Goal: Use online tool/utility

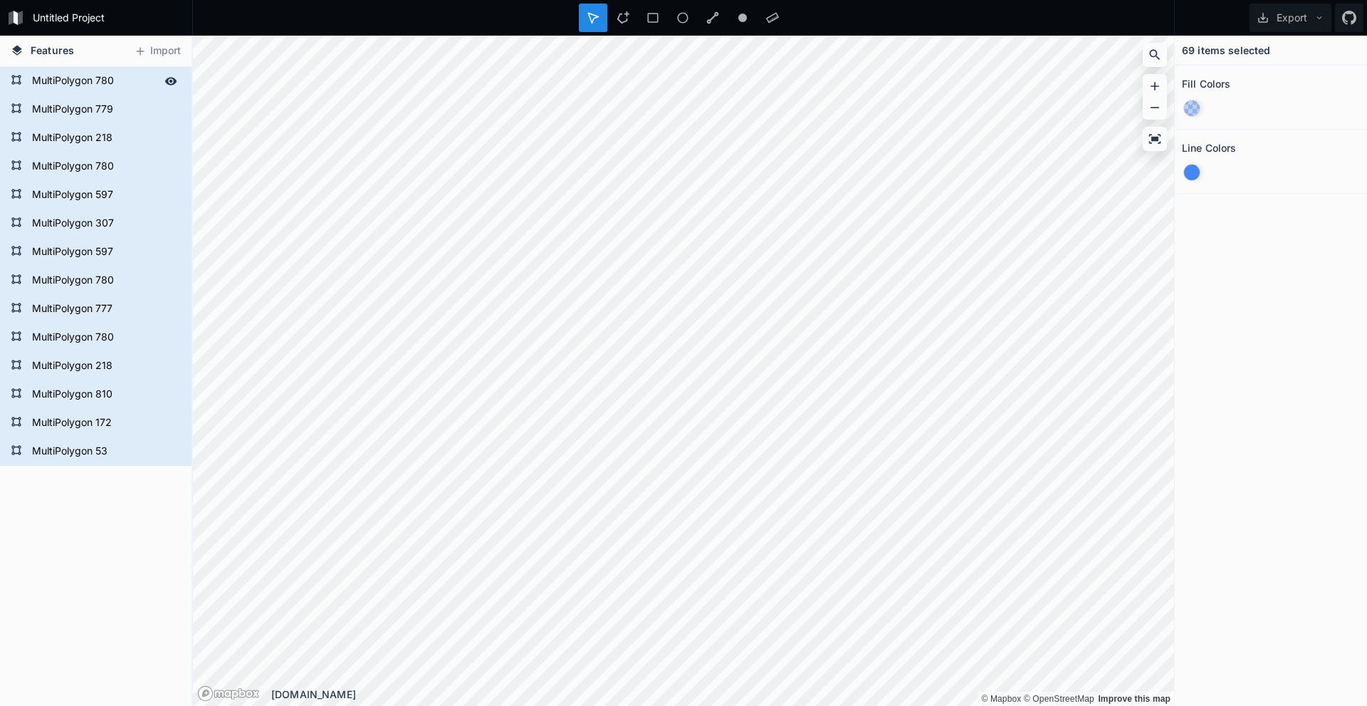
click at [113, 78] on form "MultiPolygon 780" at bounding box center [94, 81] width 133 height 21
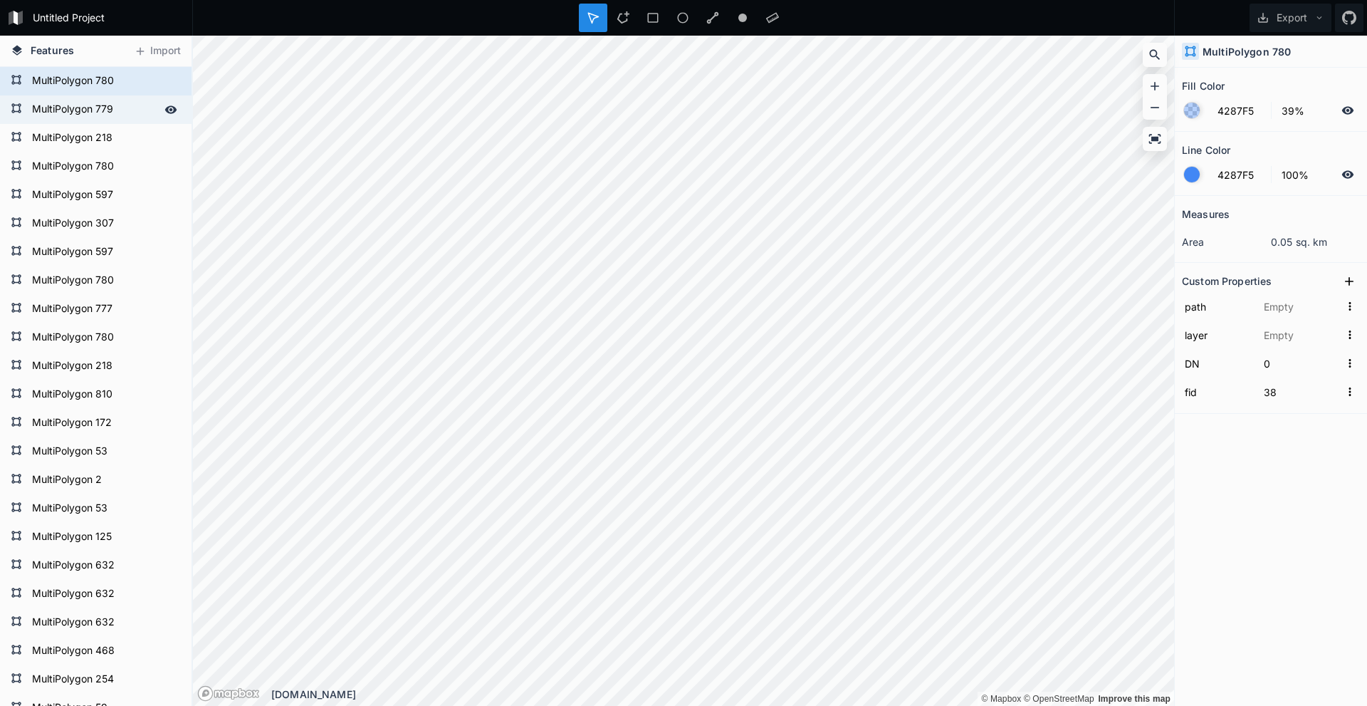
click at [76, 112] on form "MultiPolygon 779" at bounding box center [94, 109] width 133 height 21
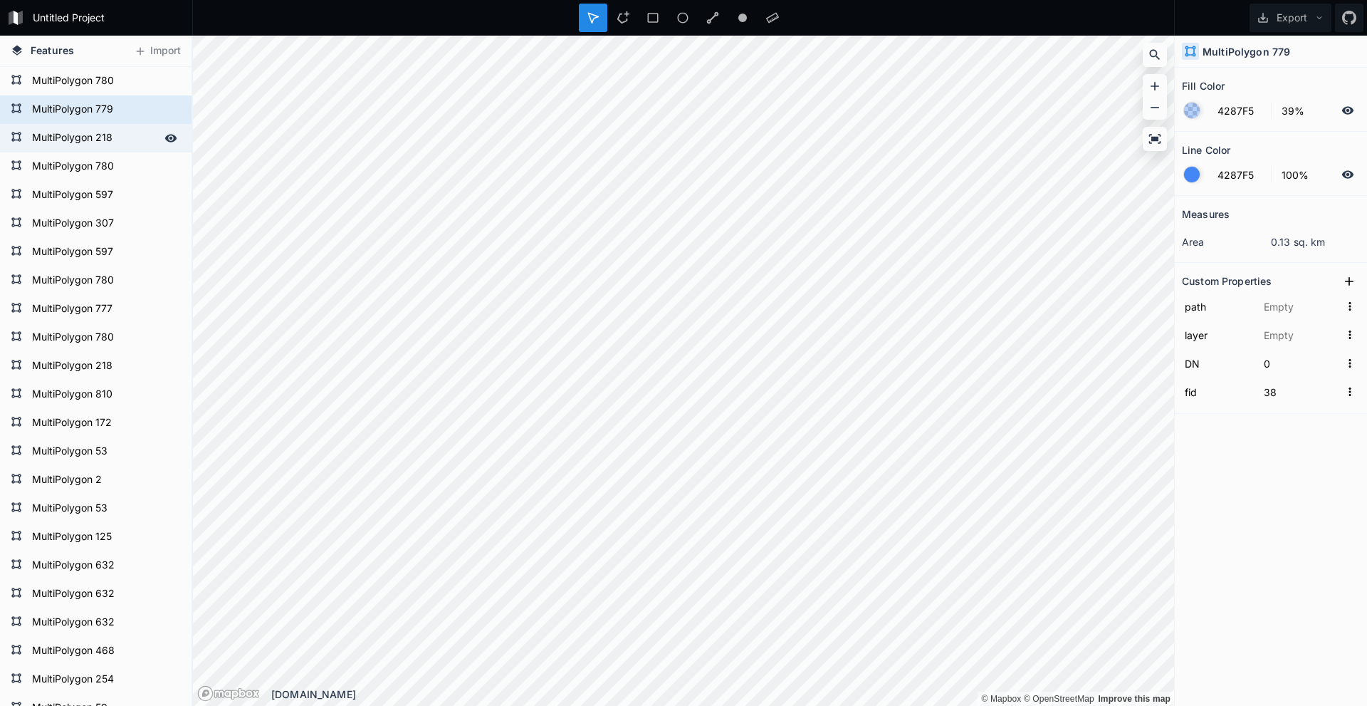
click at [85, 135] on form "MultiPolygon 218" at bounding box center [94, 137] width 133 height 21
type input "MultiPolygon?crs=OGC:CRS84&field=fid:integer(0,0)&field=DN:integer(0,0)&uid={23…"
type input "Çokgenler"
type input "44"
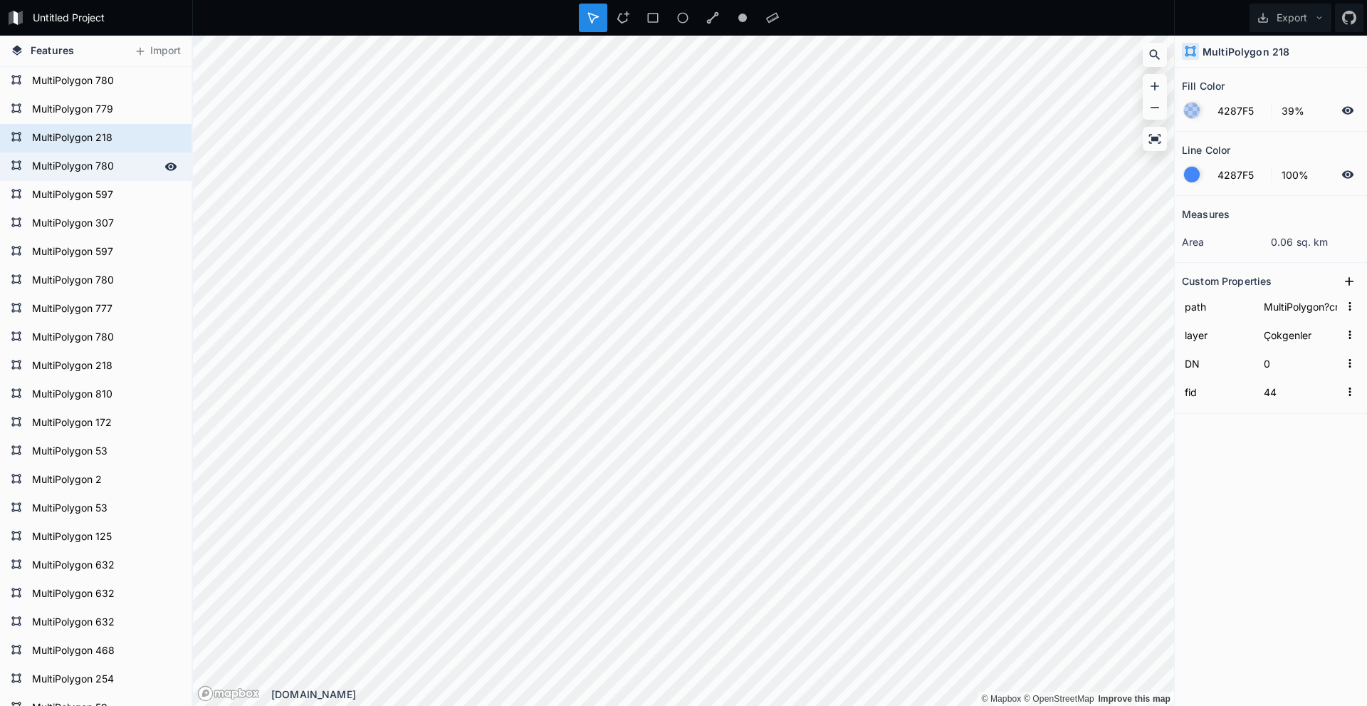
click at [88, 167] on form "MultiPolygon 780" at bounding box center [94, 166] width 133 height 21
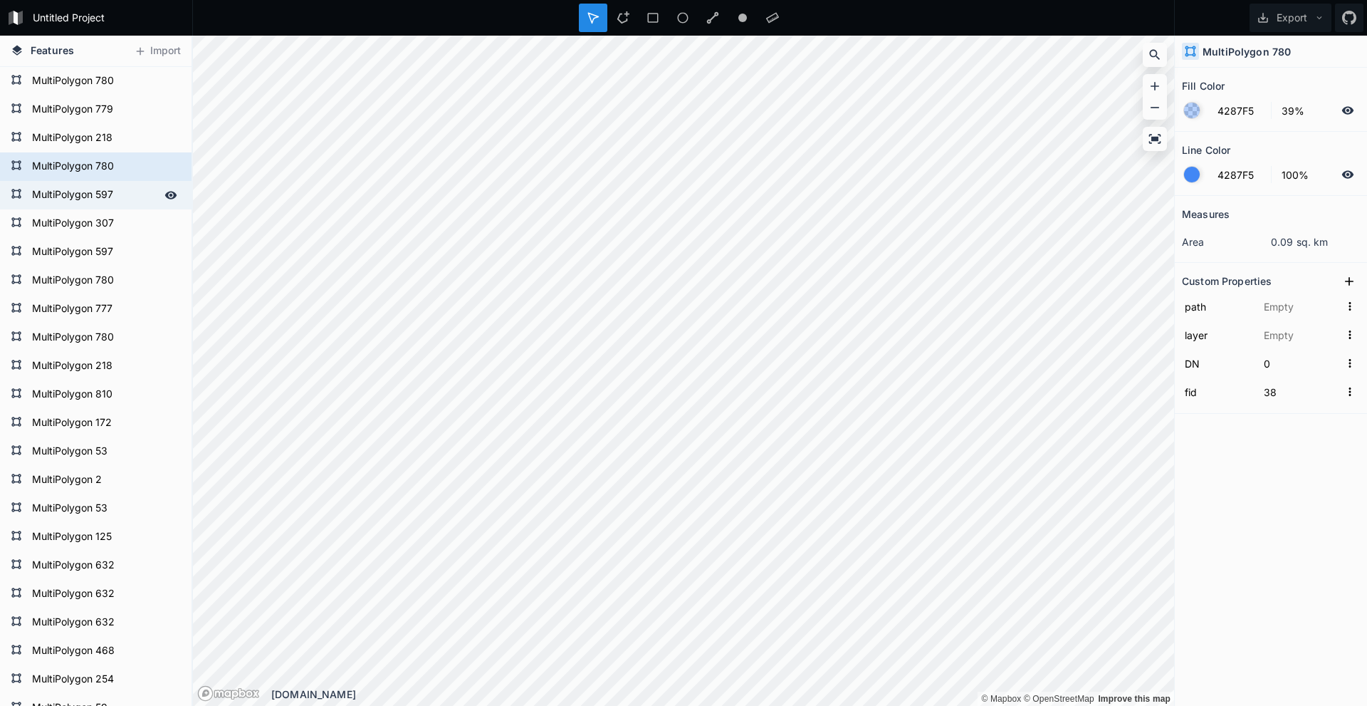
click at [85, 196] on form "MultiPolygon 597" at bounding box center [94, 194] width 133 height 21
type input "37"
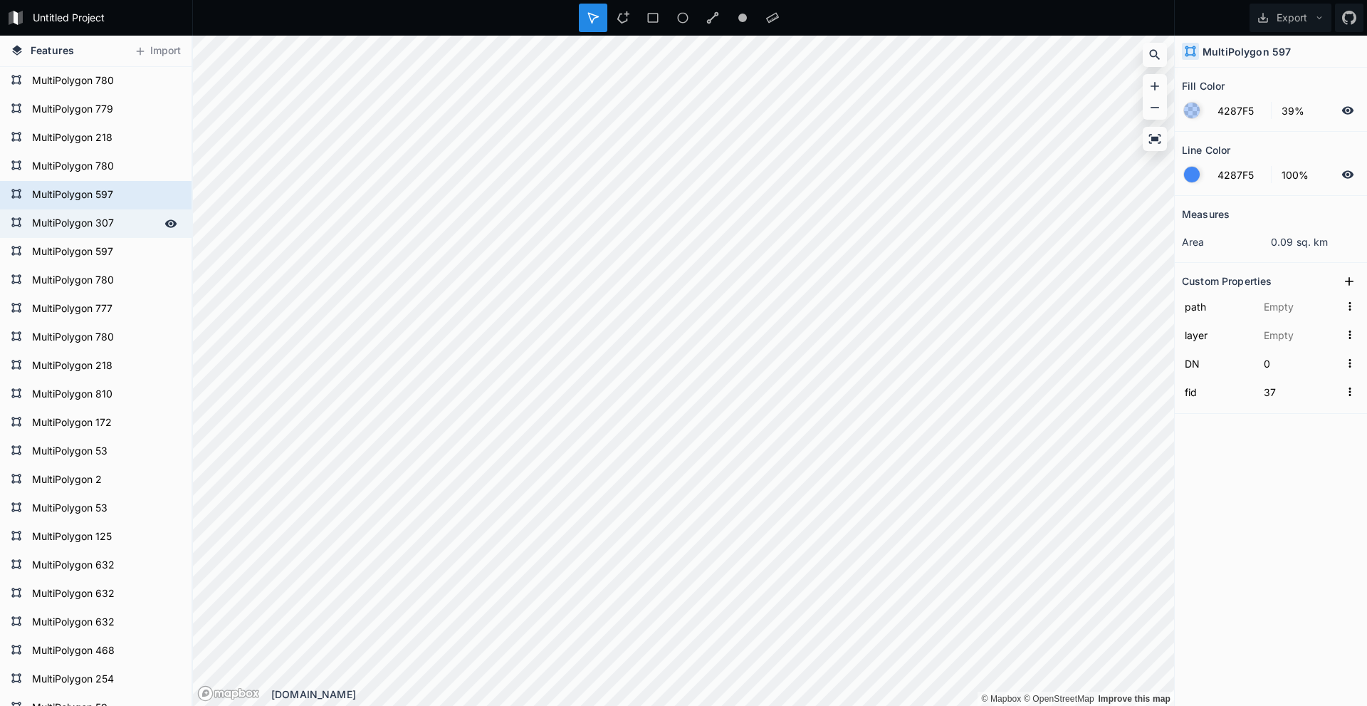
click at [71, 231] on form "MultiPolygon 307" at bounding box center [94, 223] width 133 height 21
type input "MultiPolygon?crs=OGC:CRS84&field=fid:integer(0,0)&field=DN:integer(0,0)&uid={d5…"
type input "Çokgenler"
type input "61"
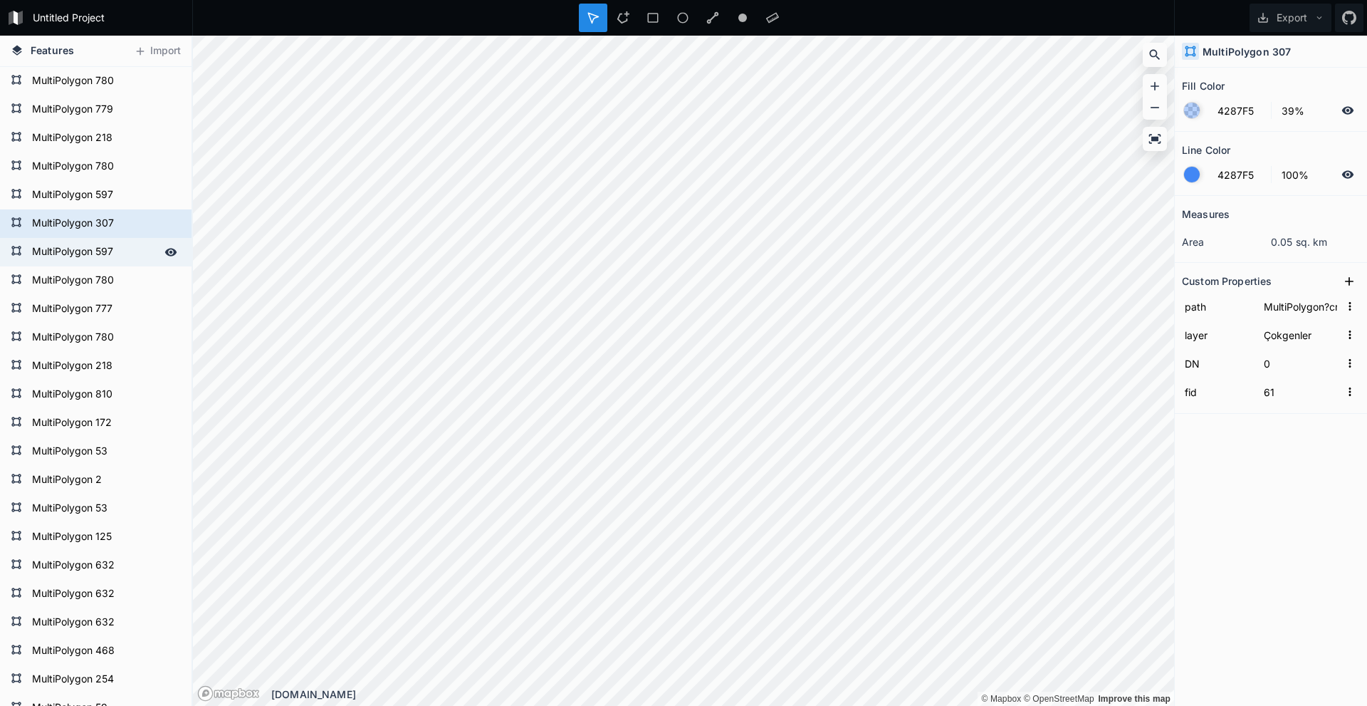
click at [100, 246] on form "MultiPolygon 597" at bounding box center [94, 251] width 133 height 21
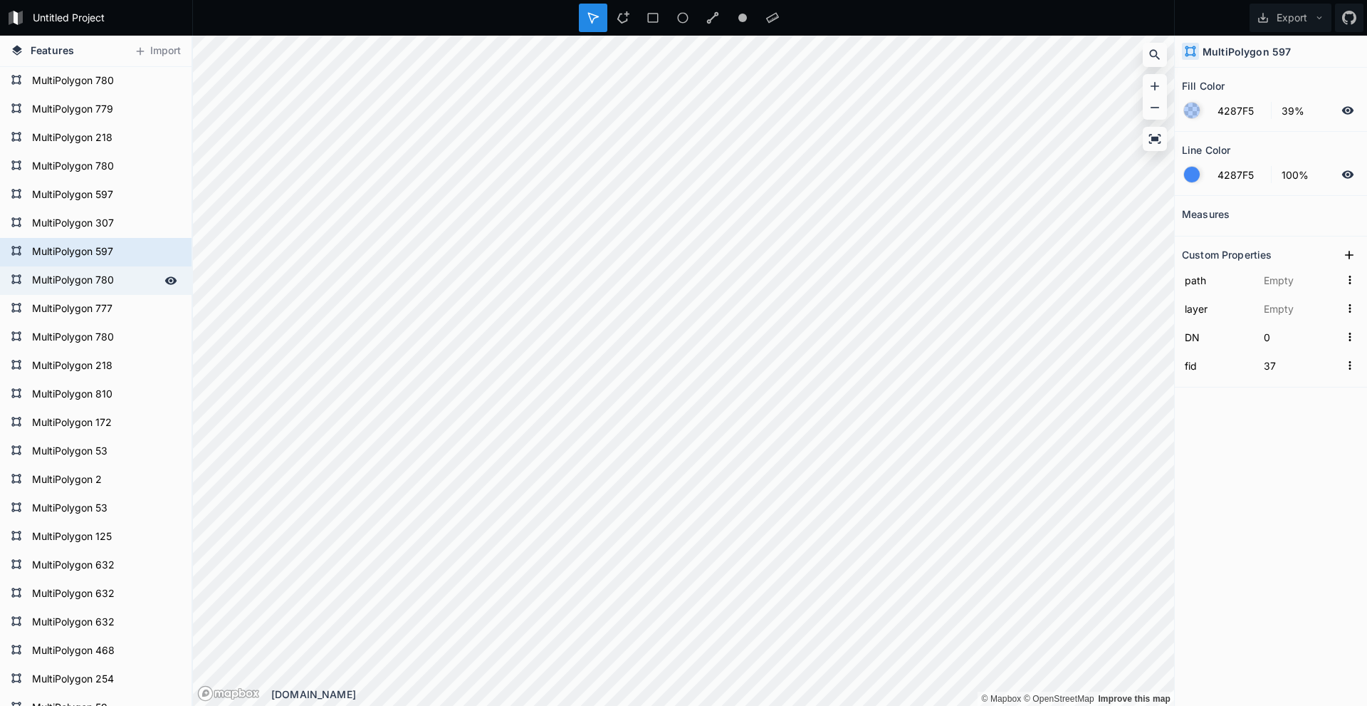
click at [87, 272] on form "MultiPolygon 780" at bounding box center [94, 280] width 133 height 21
click at [88, 247] on form "MultiPolygon 597" at bounding box center [94, 251] width 133 height 21
type input "37"
click at [155, 272] on div "Delete" at bounding box center [166, 269] width 142 height 29
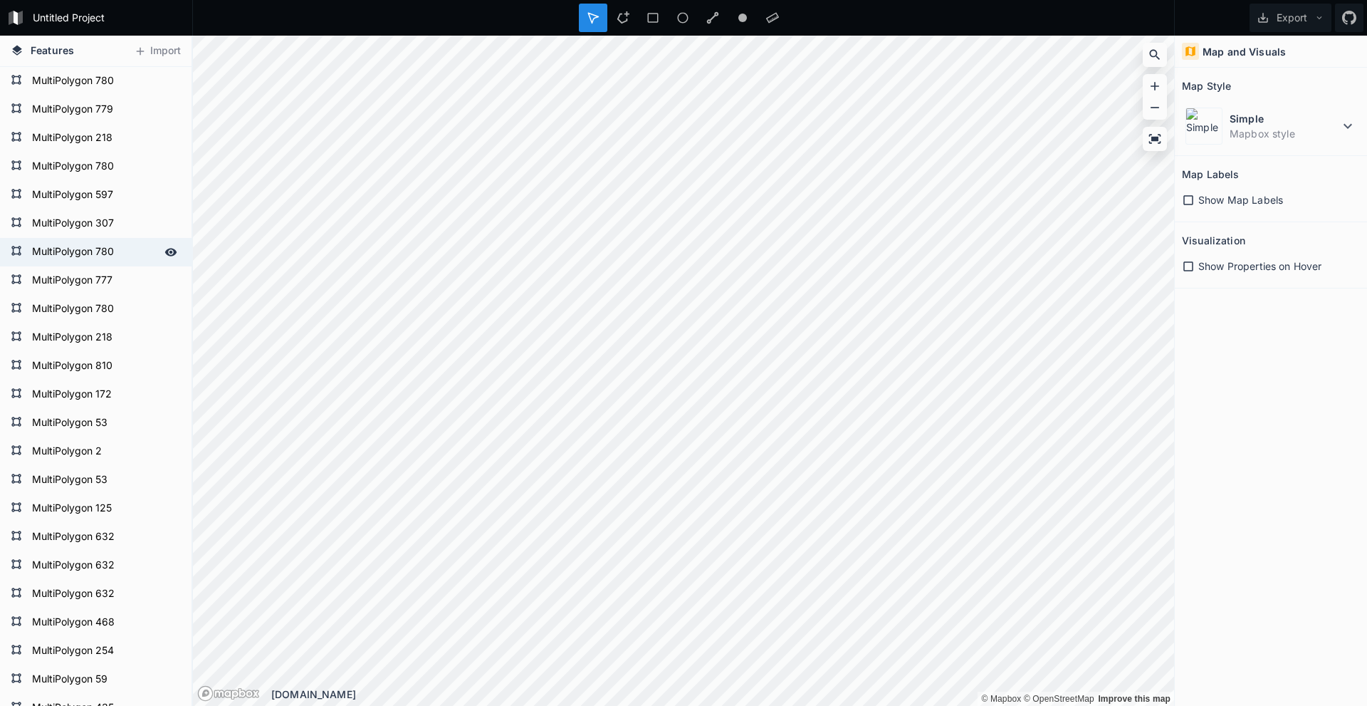
click at [95, 254] on form "MultiPolygon 780" at bounding box center [94, 251] width 133 height 21
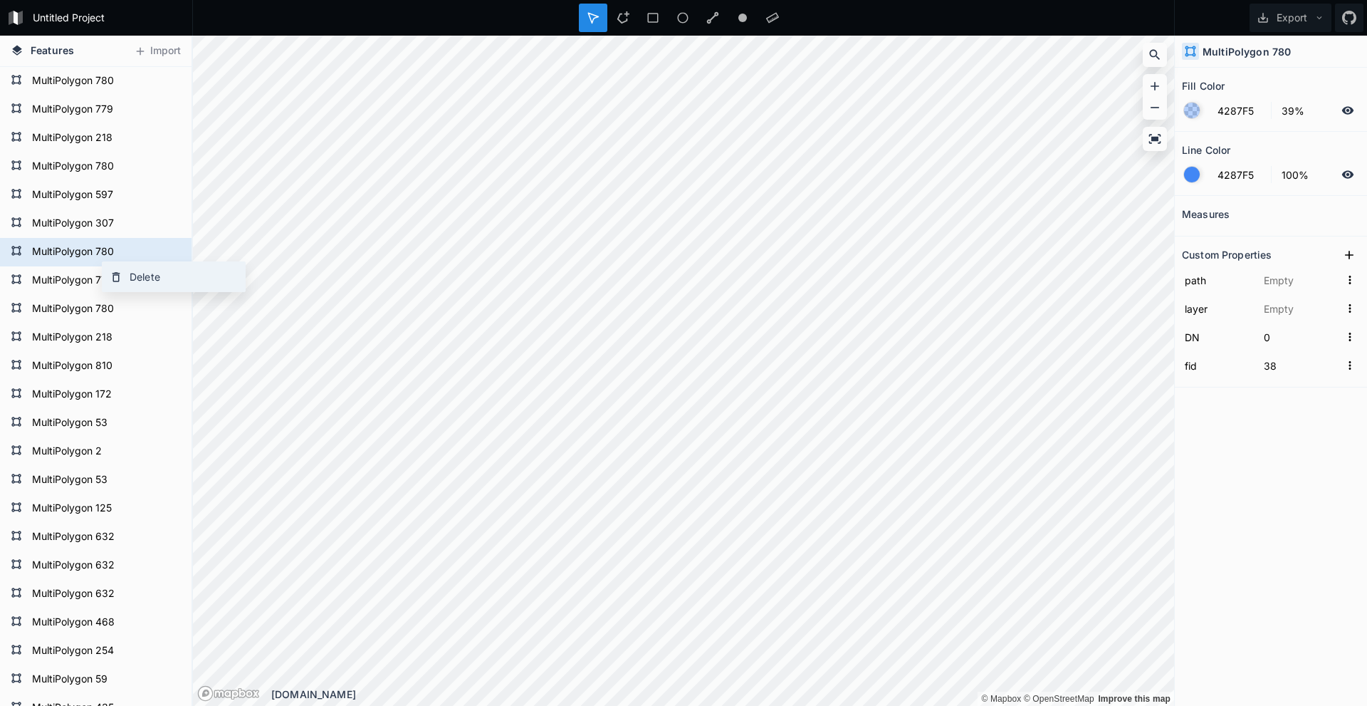
click at [140, 275] on div "Delete" at bounding box center [174, 276] width 142 height 29
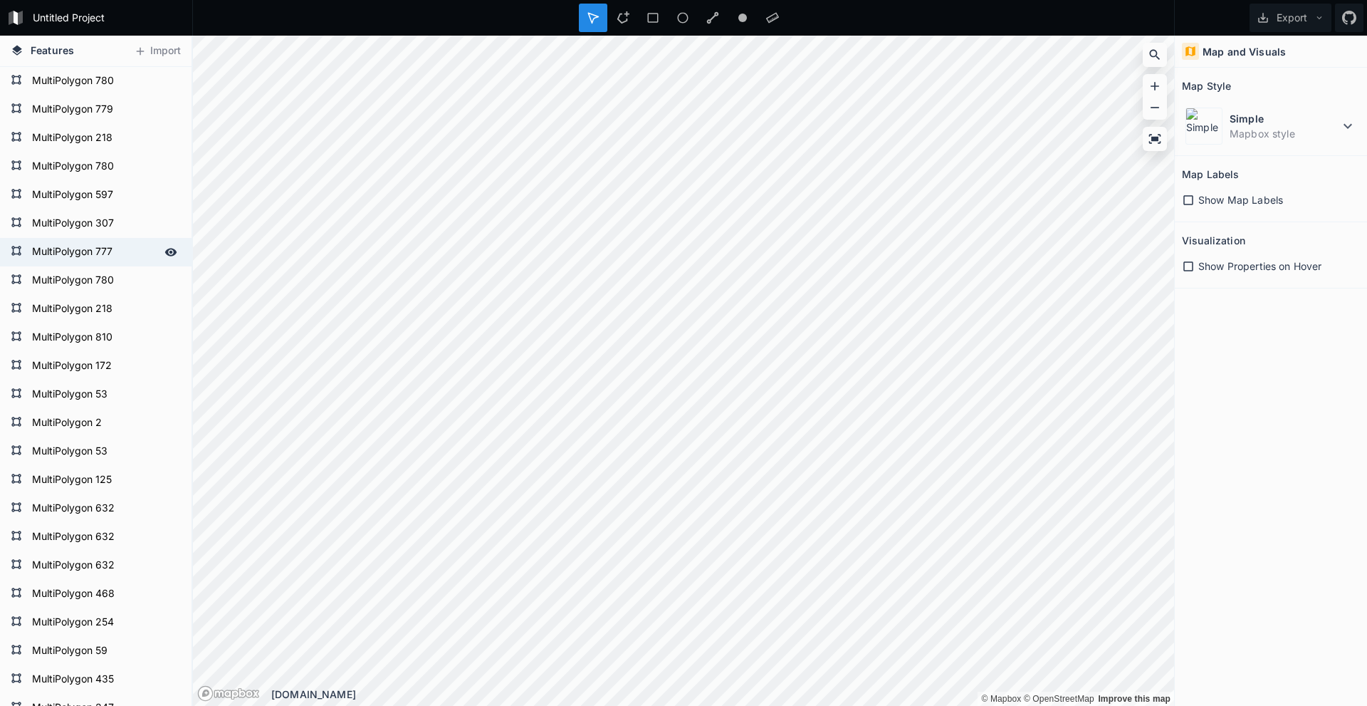
click at [98, 254] on form "MultiPolygon 777" at bounding box center [94, 251] width 133 height 21
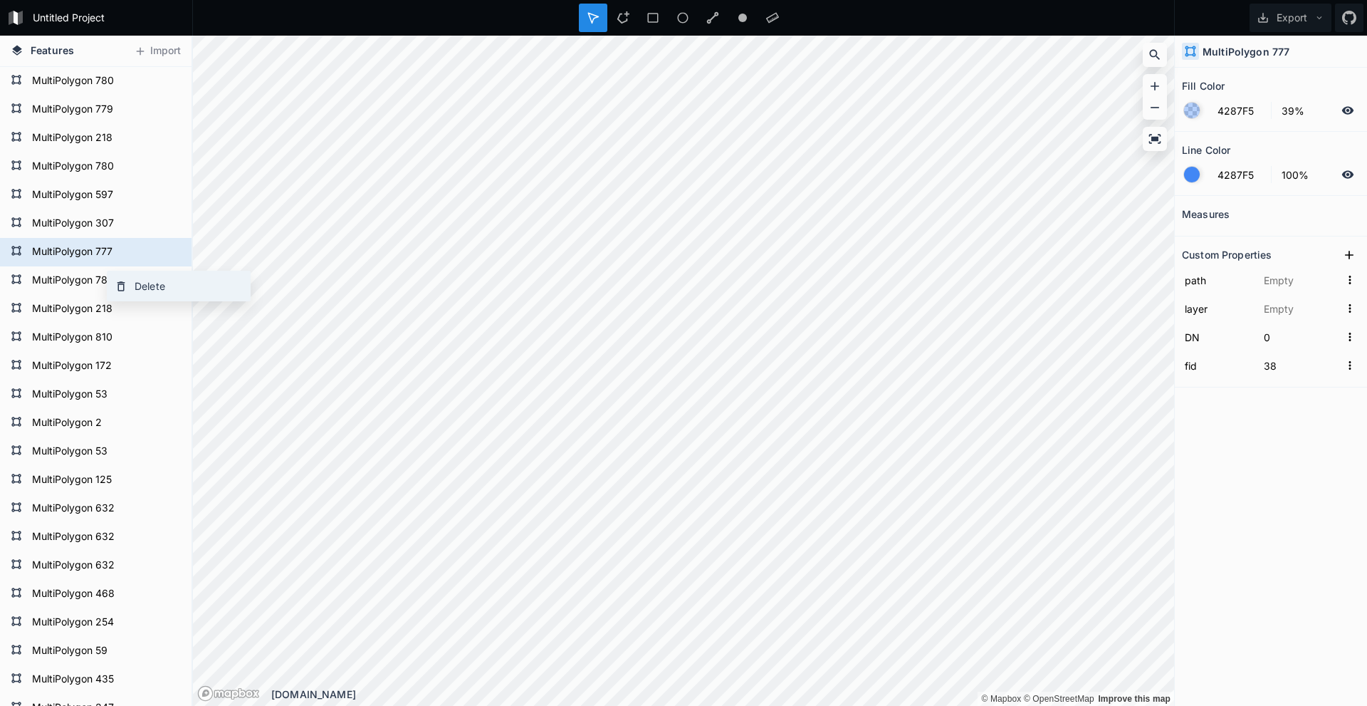
click at [135, 289] on div "Delete" at bounding box center [179, 285] width 142 height 29
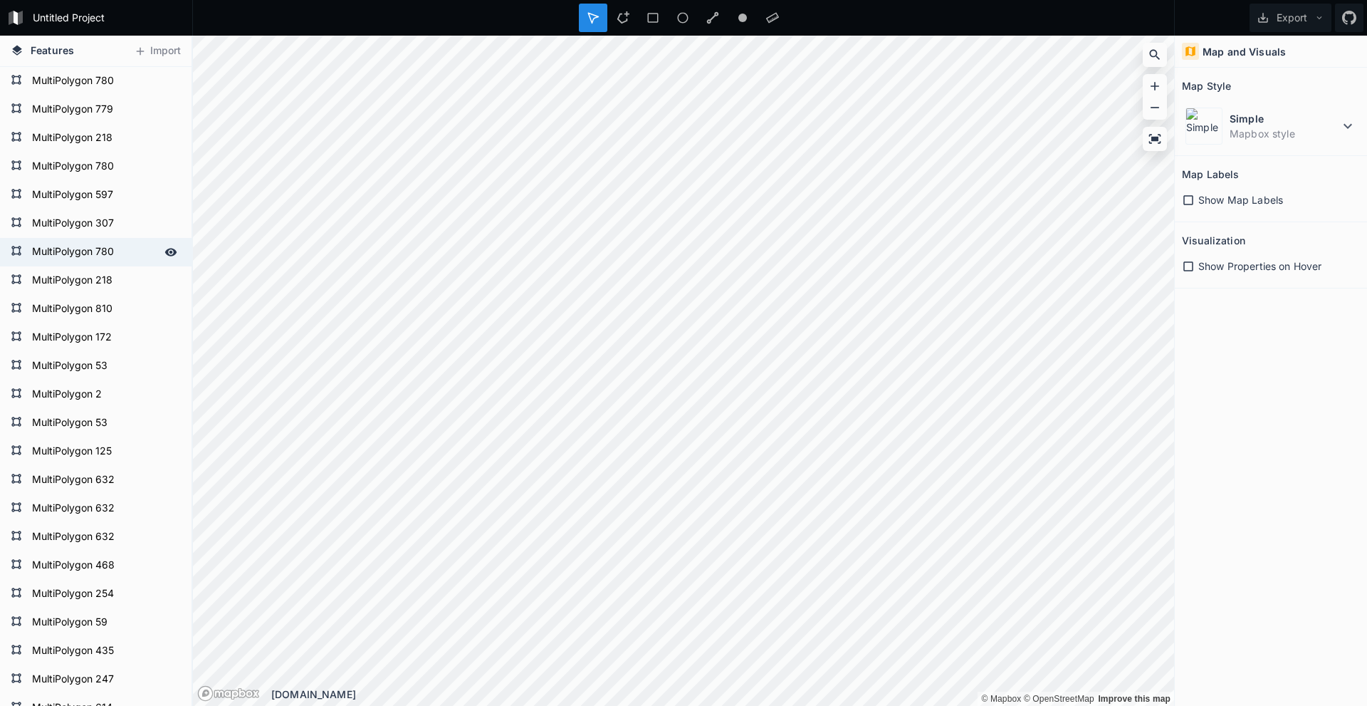
click at [87, 244] on form "MultiPolygon 780" at bounding box center [94, 251] width 133 height 21
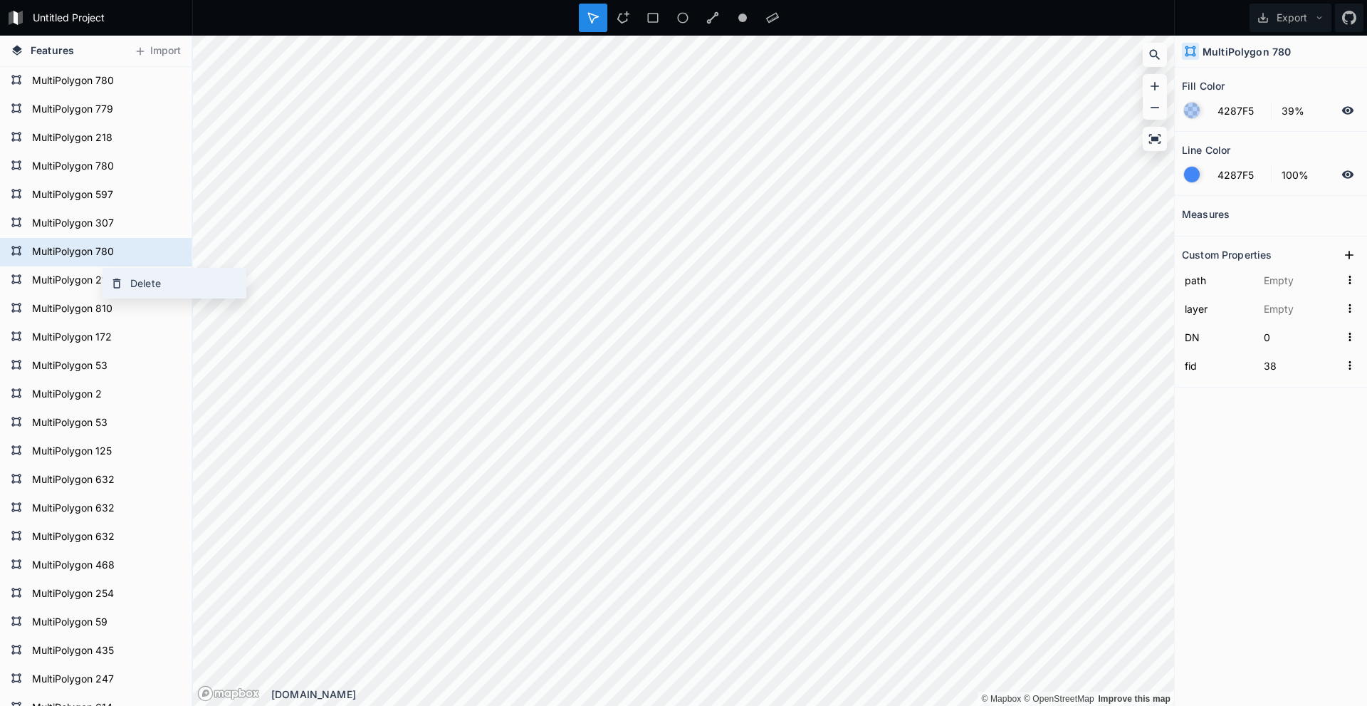
click at [136, 283] on div "Delete" at bounding box center [174, 282] width 142 height 29
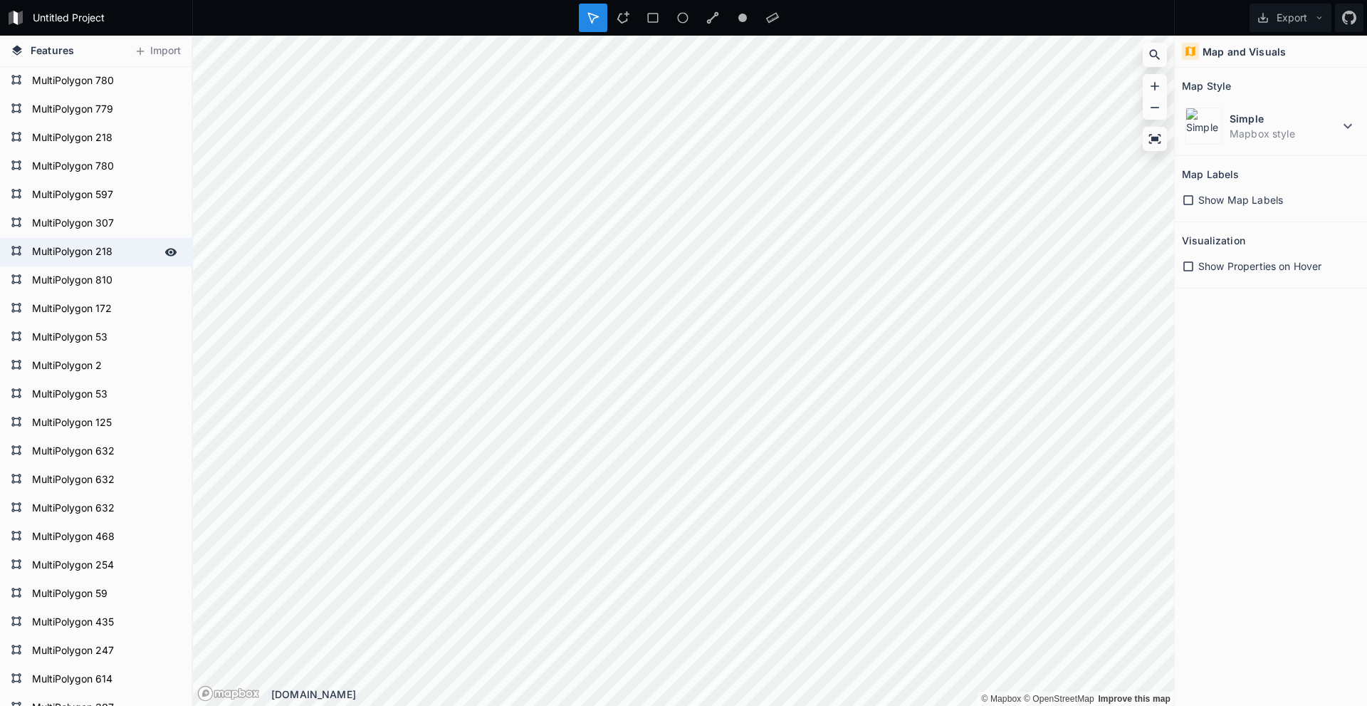
click at [94, 254] on form "MultiPolygon 218" at bounding box center [94, 251] width 133 height 21
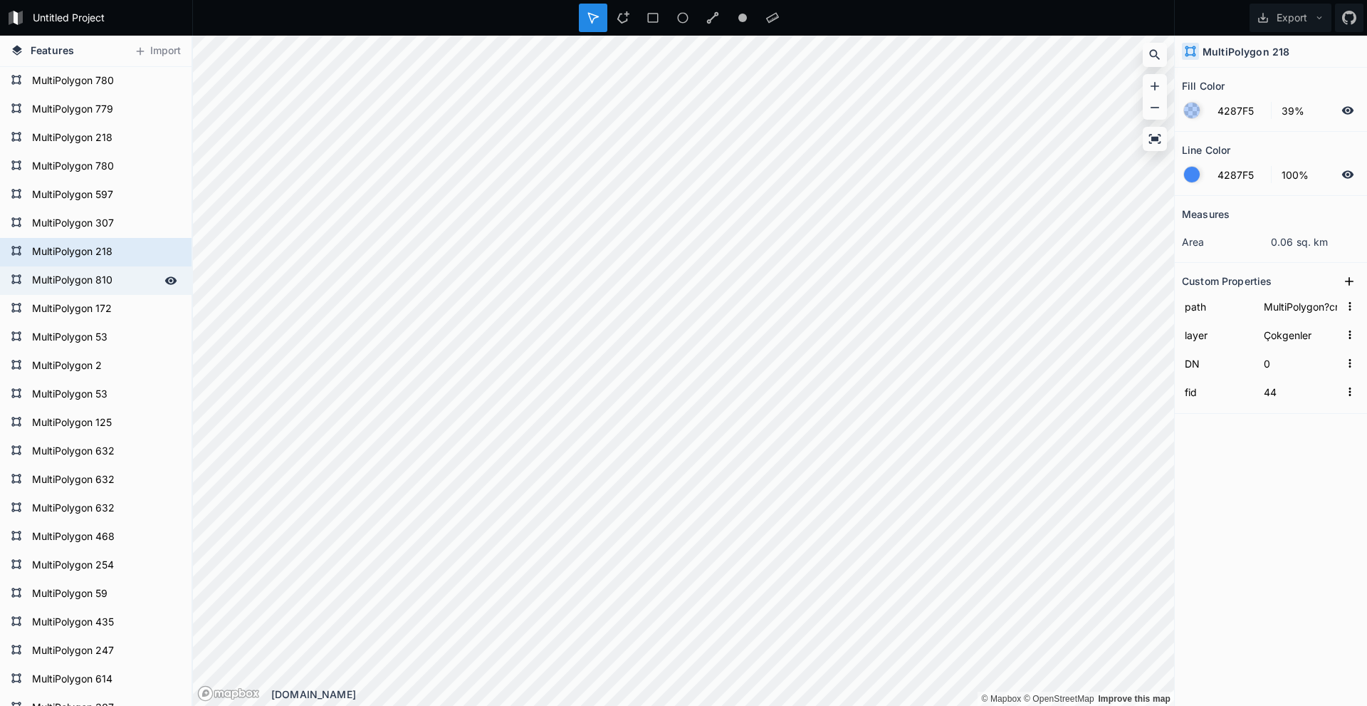
click at [92, 275] on form "MultiPolygon 810" at bounding box center [94, 280] width 133 height 21
type input "MultiPolygon?crs=OGC:CRS84&field=fid:integer(0,0)&field=DN:integer(0,0)&uid={31…"
type input "34"
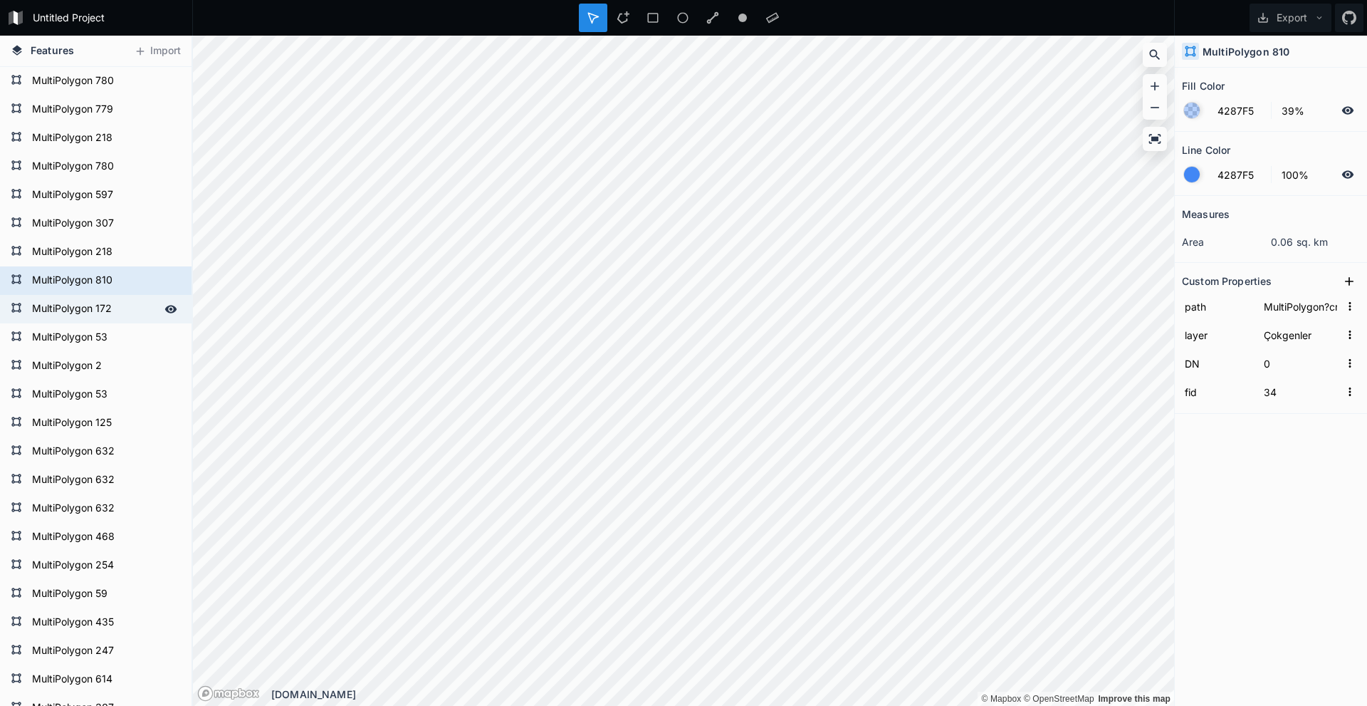
click at [82, 301] on form "MultiPolygon 172" at bounding box center [94, 308] width 133 height 21
type input "MultiPolygon?crs=OGC:CRS84&field=fid:integer(0,0)&field=DN:integer(0,0)&uid={86…"
type input "29"
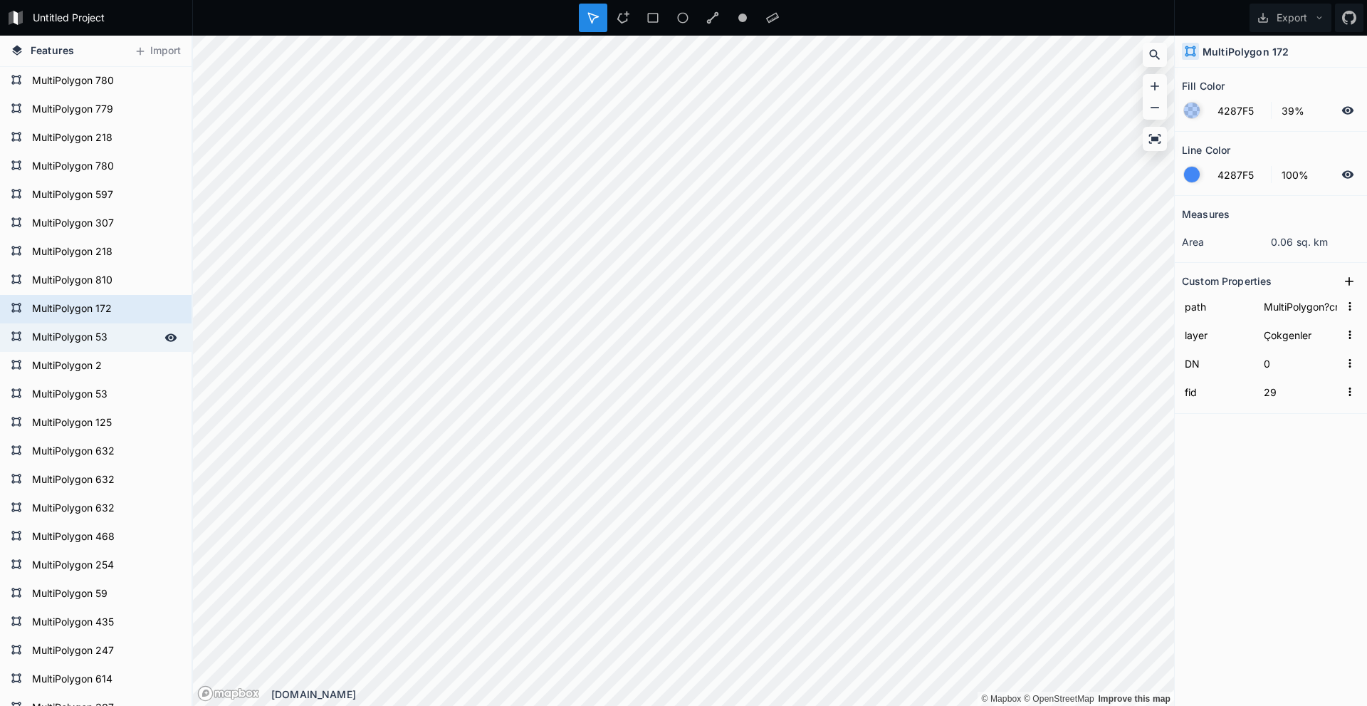
click at [75, 313] on form "MultiPolygon 53" at bounding box center [94, 337] width 133 height 21
type input "MultiPolygon?crs=OGC:CRS84&field=fid:integer(0,0)&field=DN:integer(0,0)&uid={61…"
type input "19"
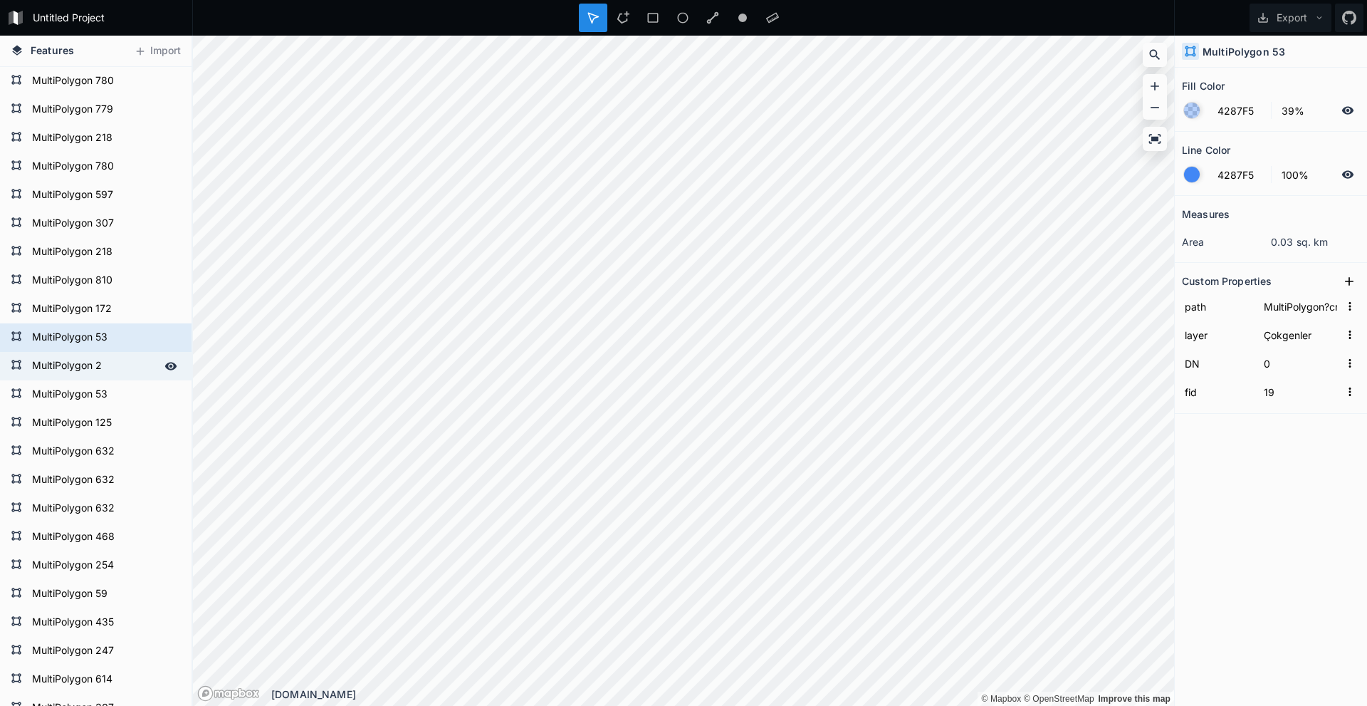
click at [67, 313] on form "MultiPolygon 2" at bounding box center [94, 365] width 133 height 21
type input "MultiPolygon?crs=OGC:CRS84&field=fid:integer(0,0)&field=DN:integer(0,0)&uid={24…"
type input "25"
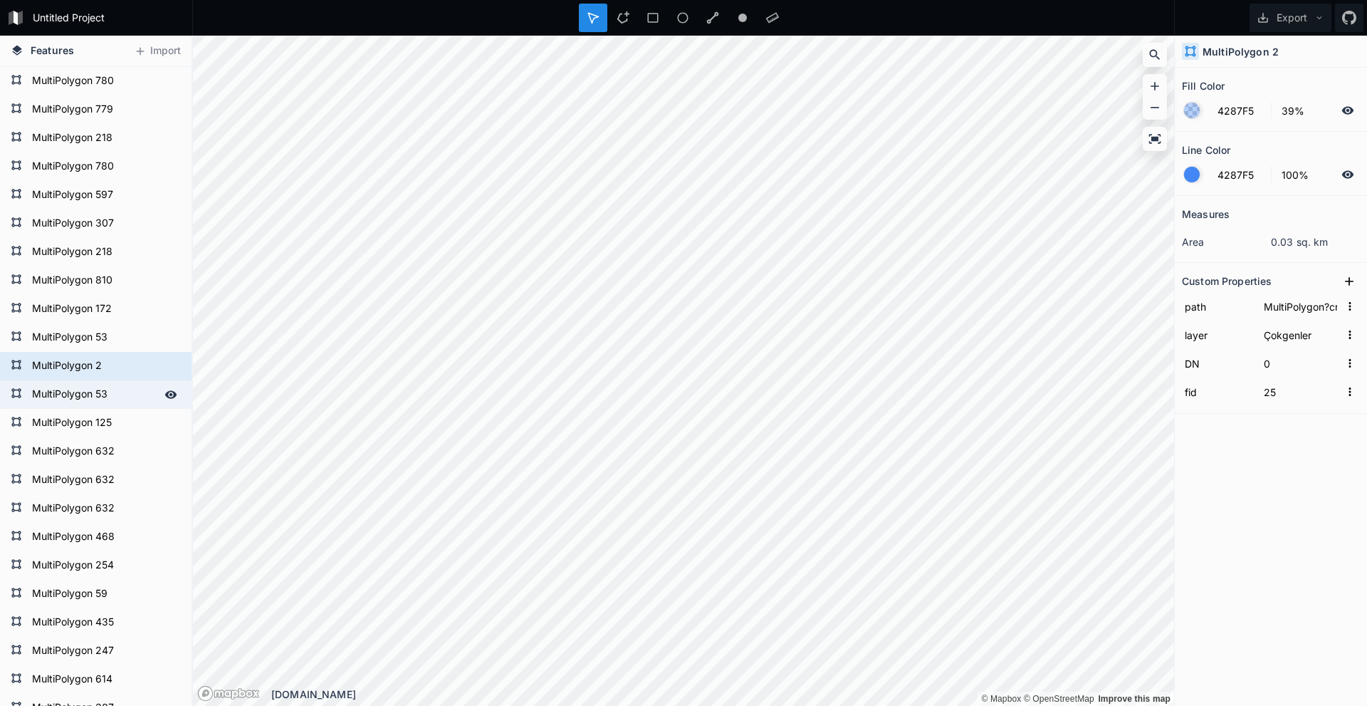
click at [61, 313] on div "MultiPolygon 53" at bounding box center [96, 394] width 192 height 28
type input "MultiPolygon?crs=OGC:CRS84&field=fid:integer(0,0)&field=DN:integer(0,0)&uid={61…"
type input "19"
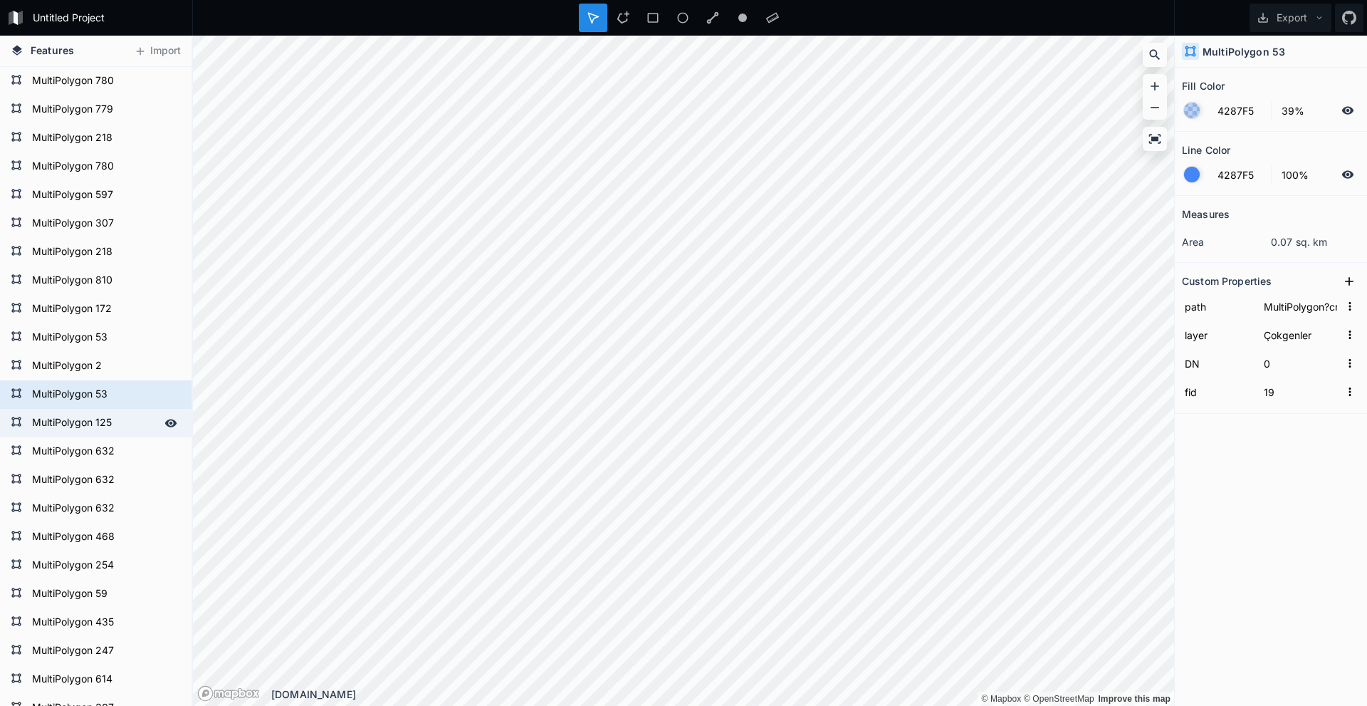
click at [79, 313] on div "MultiPolygon 125" at bounding box center [96, 423] width 192 height 28
type input "MultiPolygon?crs=OGC:CRS84&field=fid:integer(0,0)&field=DN:integer(0,0)&uid={56…"
type input "31"
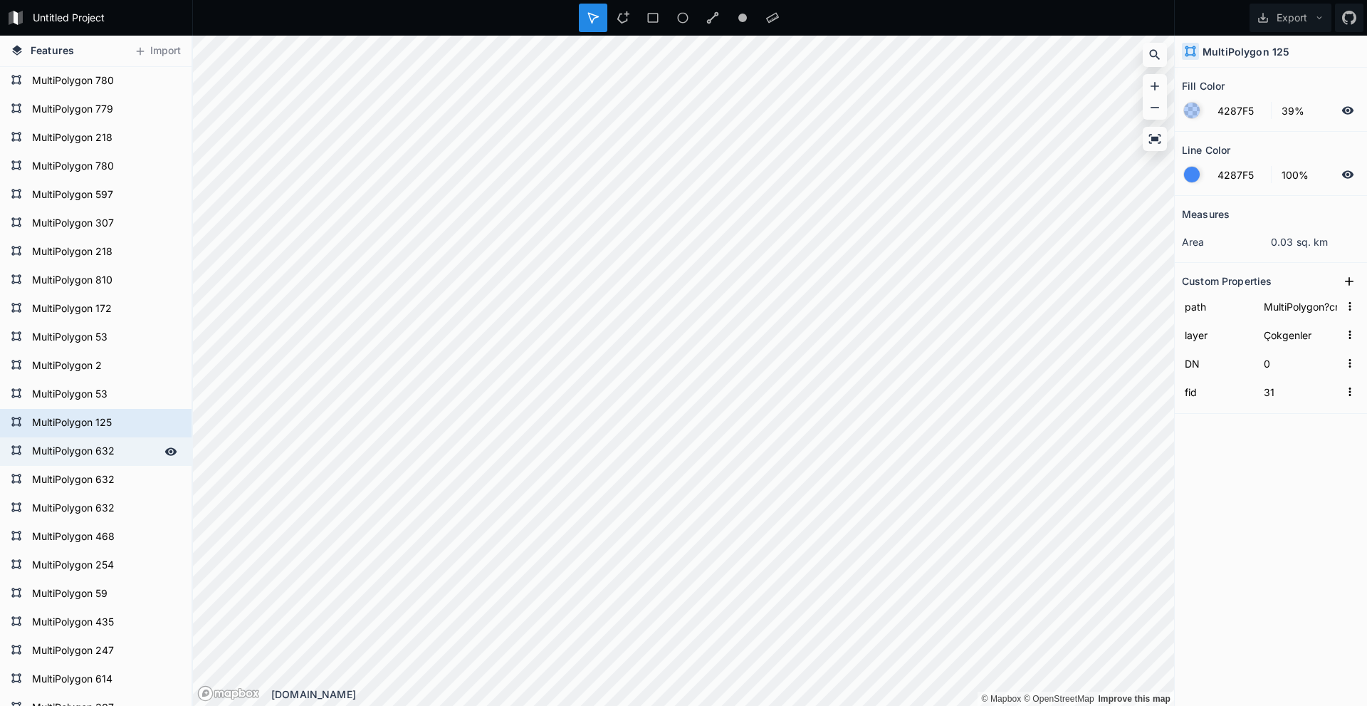
click at [78, 313] on form "MultiPolygon 632" at bounding box center [94, 451] width 133 height 21
type input "MultiPolygon?crs=OGC:CRS84&field=fid:integer(0,0)&field=DN:integer(0,0)&uid={06…"
type input "50"
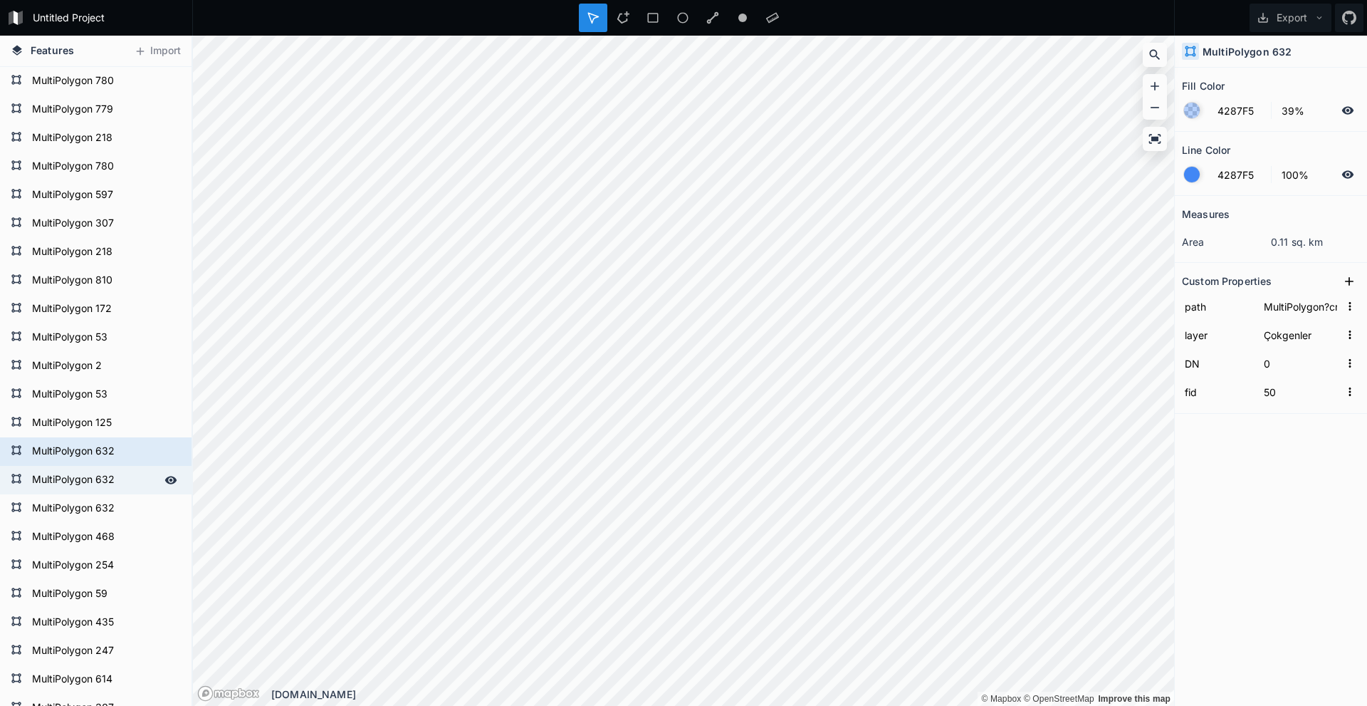
click at [93, 313] on form "MultiPolygon 632" at bounding box center [94, 479] width 133 height 21
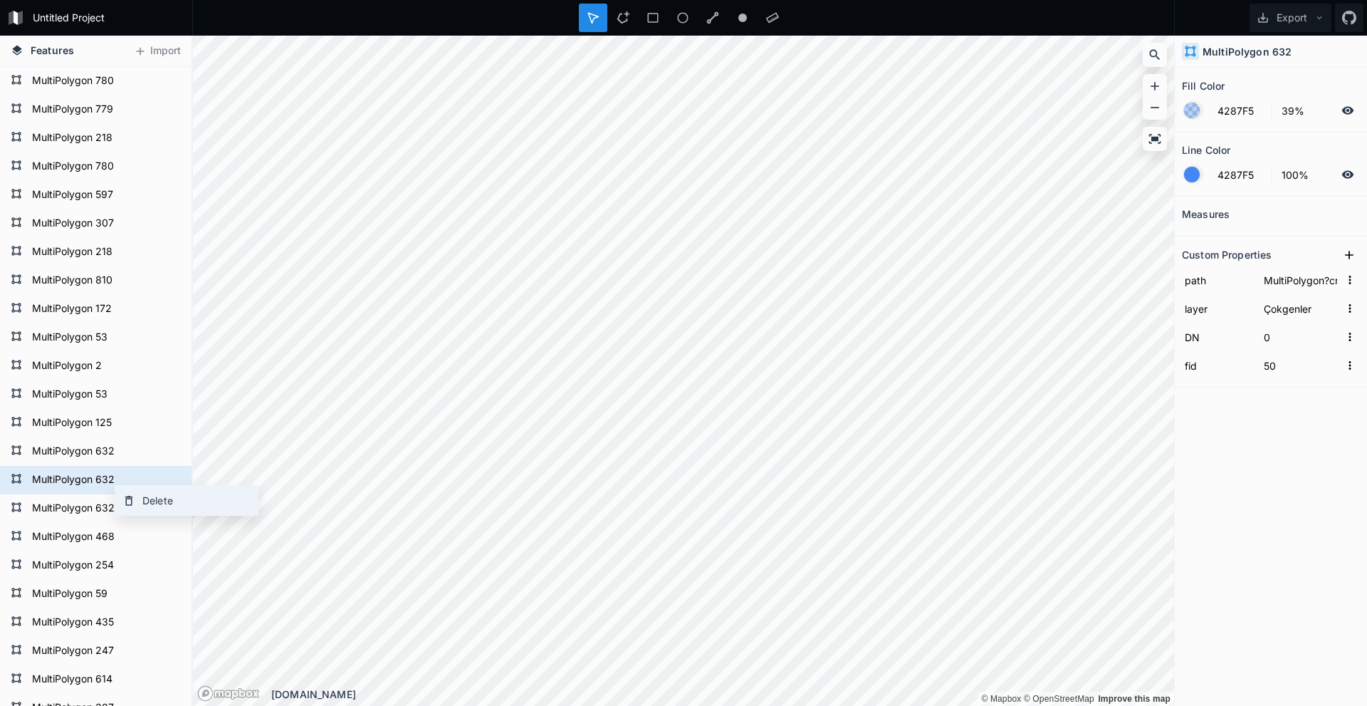
click at [133, 313] on div "Delete" at bounding box center [186, 500] width 142 height 29
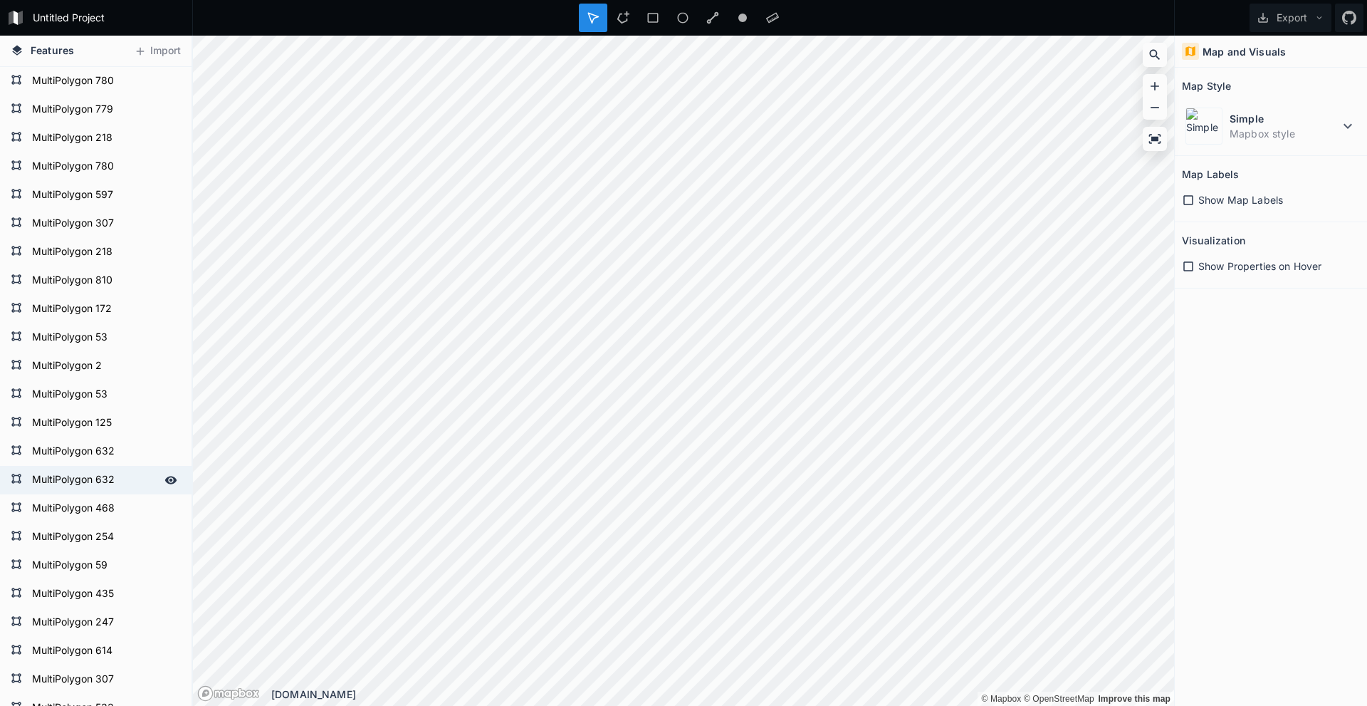
click at [103, 313] on form "MultiPolygon 632" at bounding box center [94, 479] width 133 height 21
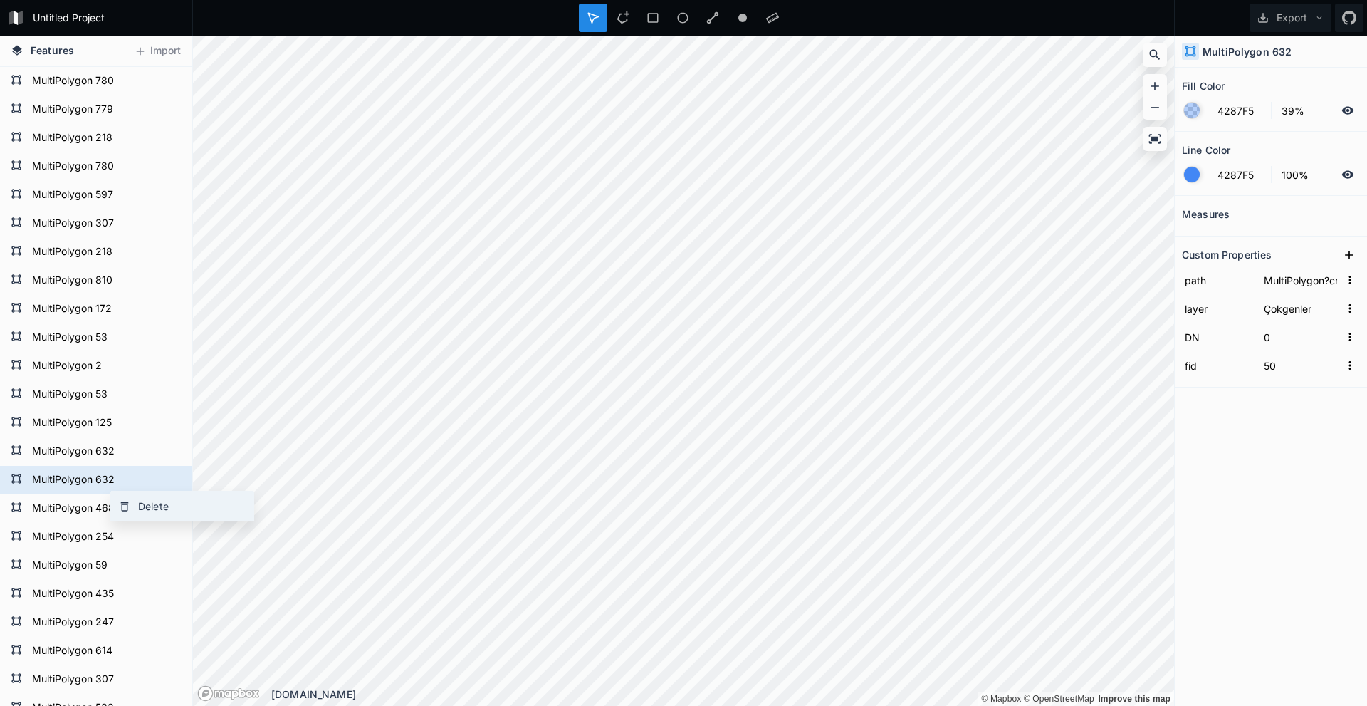
click at [156, 313] on div "Delete" at bounding box center [182, 505] width 142 height 29
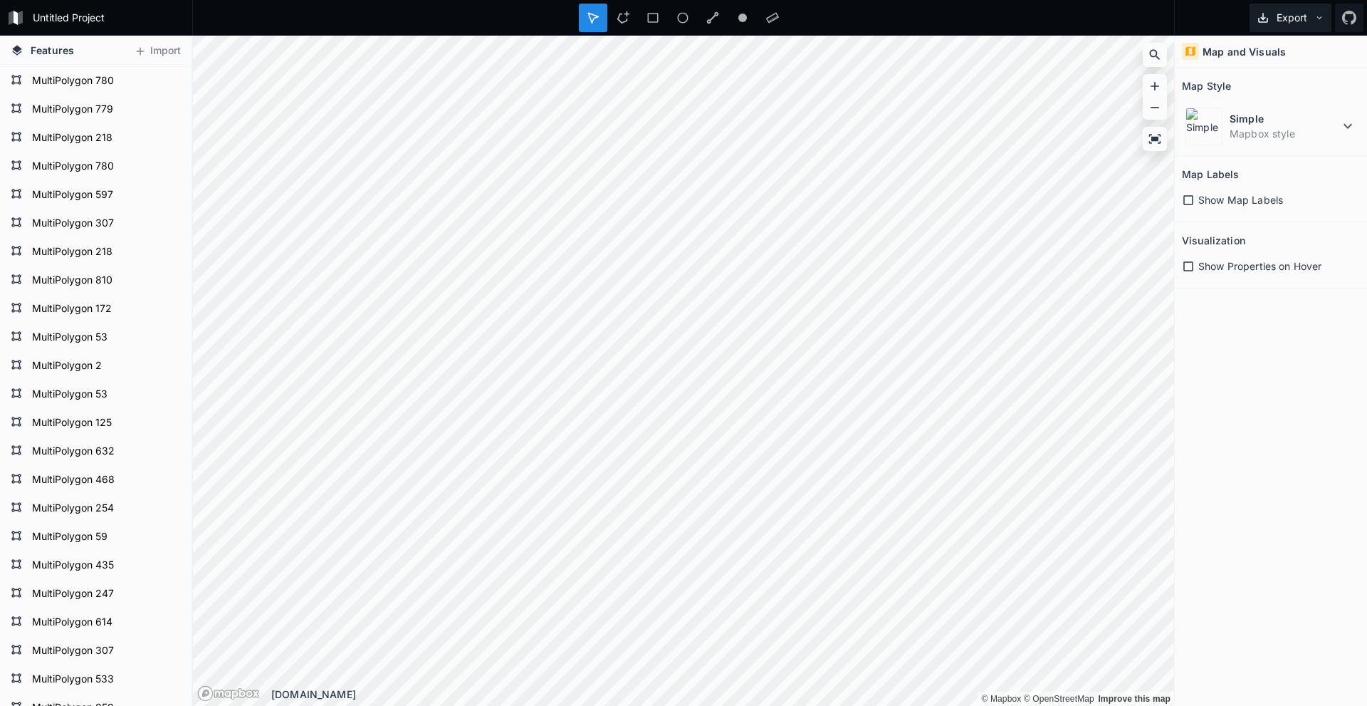
click at [385, 26] on button "Export" at bounding box center [1291, 18] width 82 height 28
click at [385, 67] on div "Export Image" at bounding box center [1288, 81] width 142 height 29
click at [385, 20] on icon at bounding box center [1320, 18] width 10 height 10
click at [385, 96] on div "Export as .geojson" at bounding box center [1288, 110] width 142 height 29
